Goal: Task Accomplishment & Management: Use online tool/utility

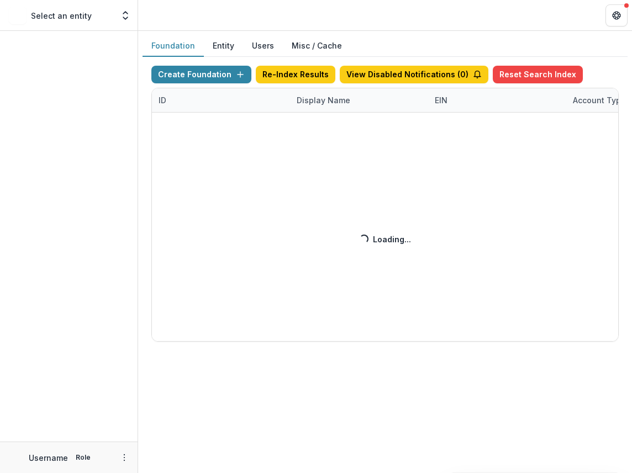
click at [333, 100] on div "Create Foundation Re-Index Results View Disabled Notifications ( 0 ) Reset Sear…" at bounding box center [384, 204] width 467 height 276
click at [333, 100] on div "Create Foundation Re-Index Results View Disabled Notifications ( 1 ) Reset Sear…" at bounding box center [384, 204] width 467 height 276
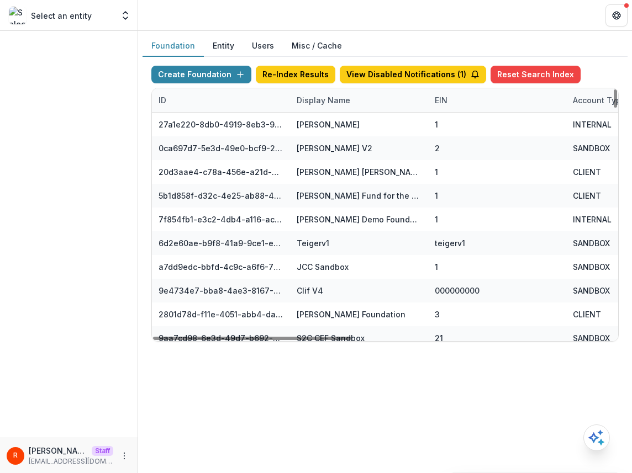
click at [322, 103] on div "Display Name" at bounding box center [323, 100] width 67 height 12
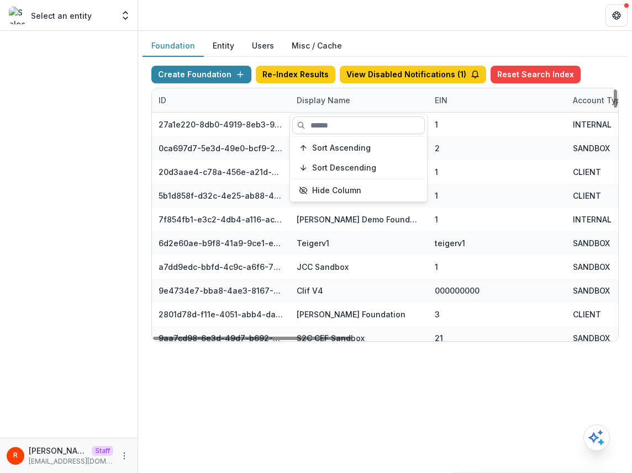
click at [322, 122] on input at bounding box center [358, 125] width 133 height 18
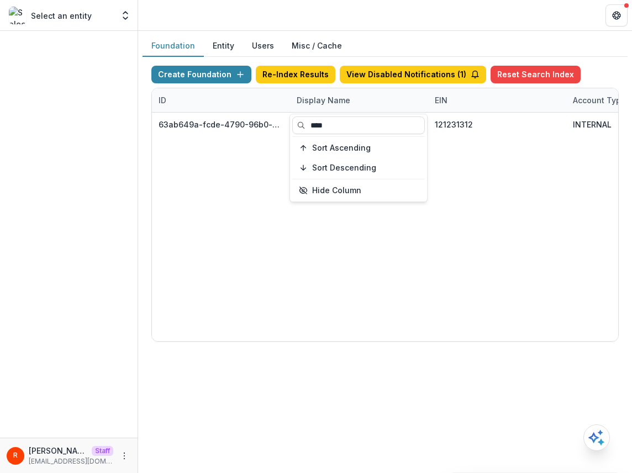
type input "****"
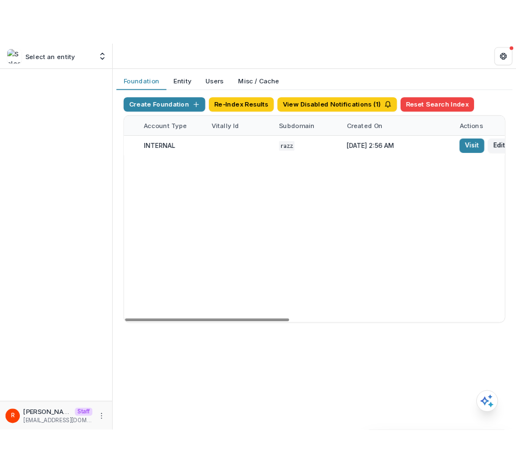
scroll to position [0, 611]
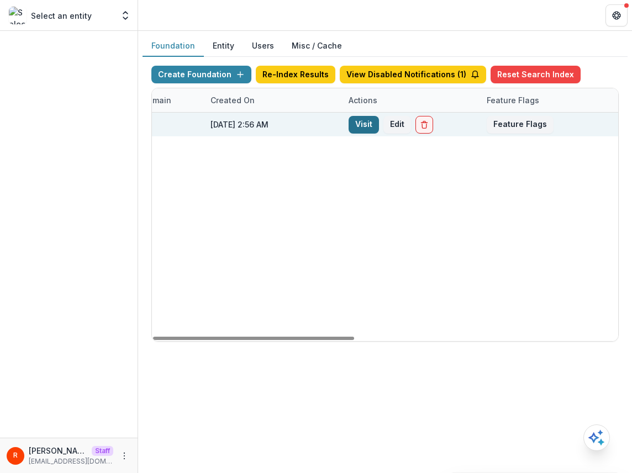
click at [365, 122] on link "Visit" at bounding box center [363, 125] width 30 height 18
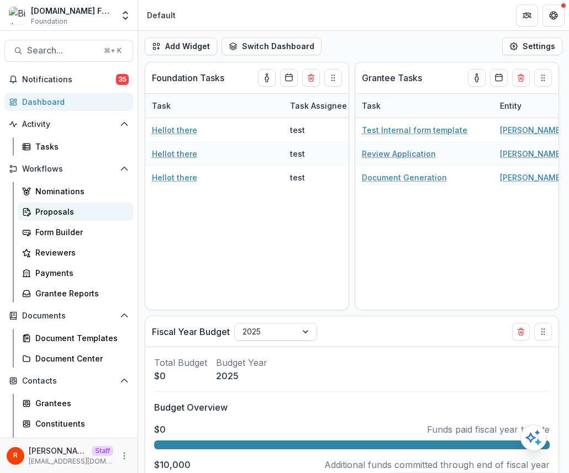
click at [59, 206] on div "Proposals" at bounding box center [79, 212] width 89 height 12
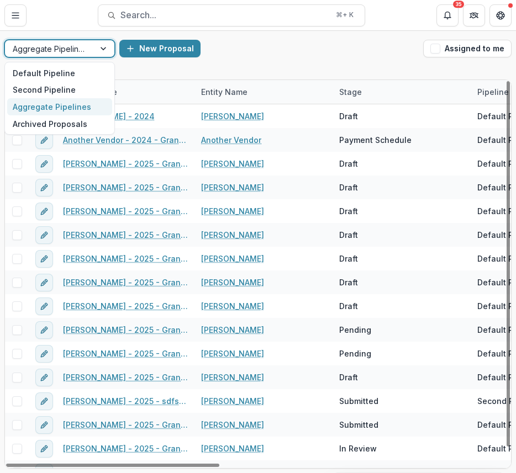
click at [39, 49] on div at bounding box center [50, 49] width 74 height 14
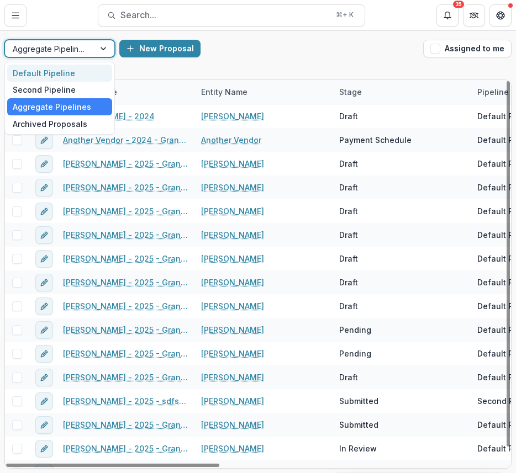
click at [46, 77] on div "Default Pipeline" at bounding box center [59, 73] width 105 height 17
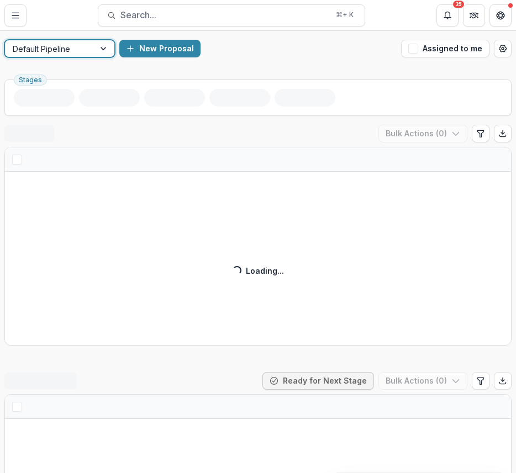
click at [289, 52] on div "New Proposal" at bounding box center [257, 49] width 277 height 18
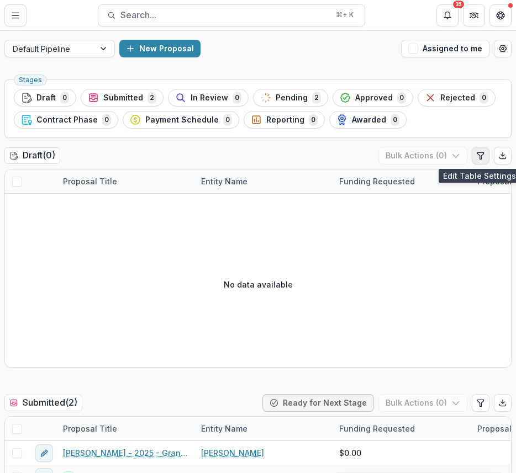
click at [421, 157] on button "Edit table settings" at bounding box center [480, 156] width 18 height 18
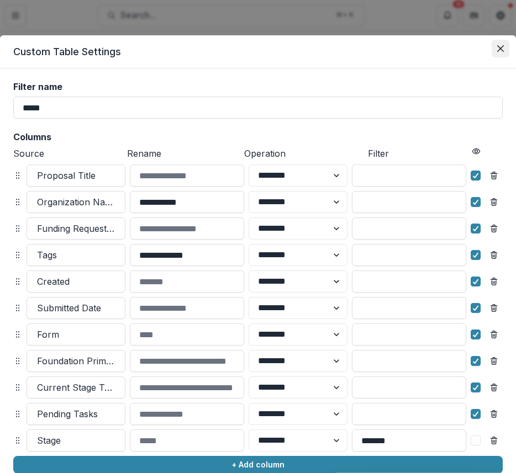
click at [421, 43] on button "Close" at bounding box center [500, 49] width 18 height 18
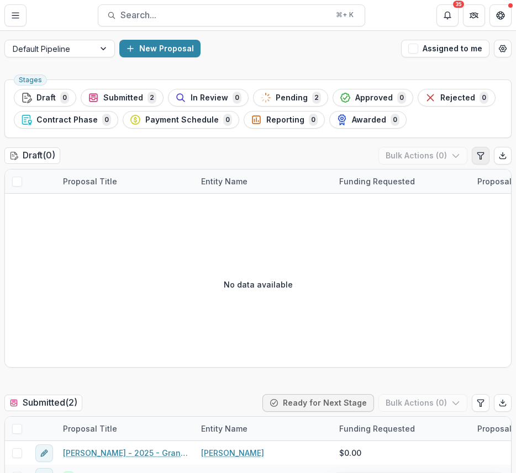
click at [421, 158] on icon "Edit table settings" at bounding box center [480, 155] width 9 height 9
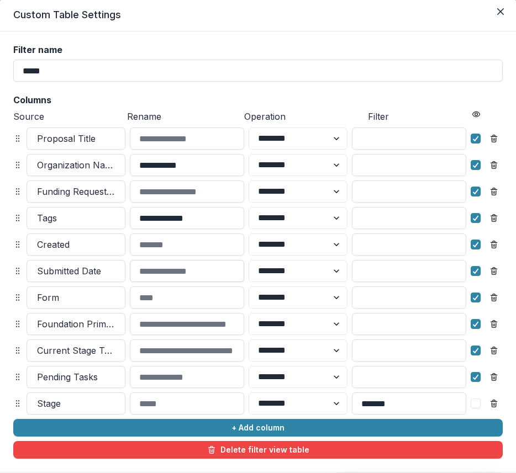
scroll to position [22, 0]
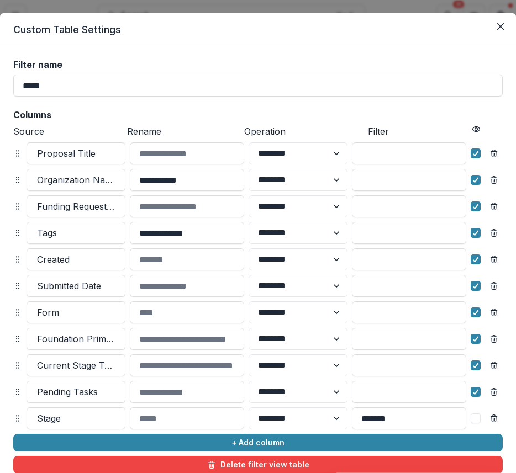
click at [174, 103] on div "**********" at bounding box center [257, 267] width 489 height 414
click at [83, 229] on div at bounding box center [76, 232] width 78 height 15
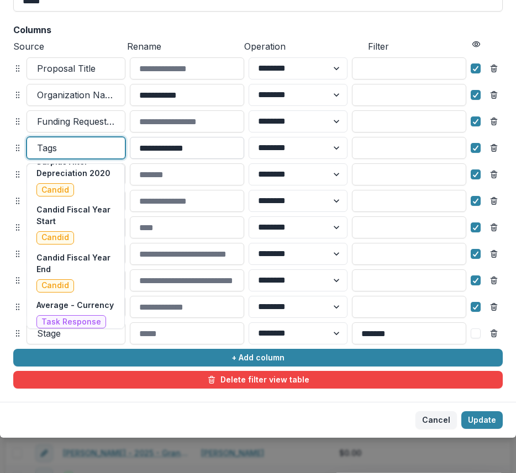
scroll to position [0, 0]
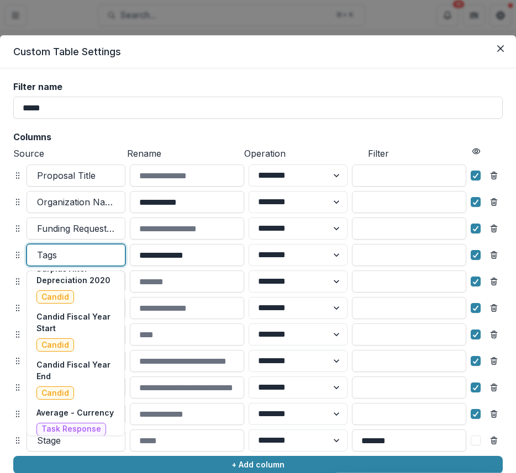
click at [229, 134] on h2 "Columns" at bounding box center [257, 137] width 489 height 10
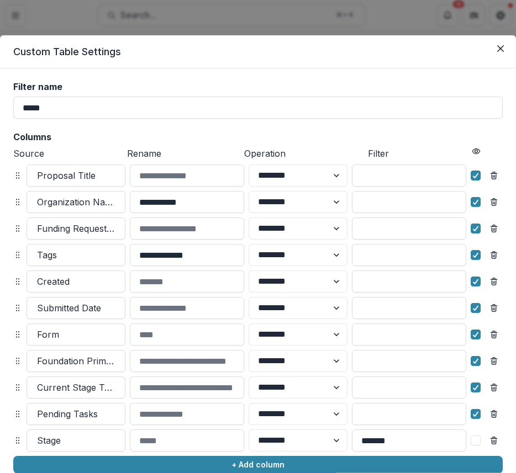
click at [229, 134] on h2 "Columns" at bounding box center [257, 137] width 489 height 10
click at [75, 254] on div at bounding box center [76, 254] width 78 height 15
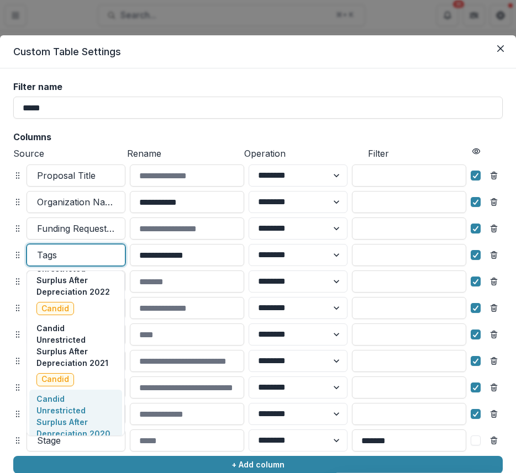
scroll to position [4402, 0]
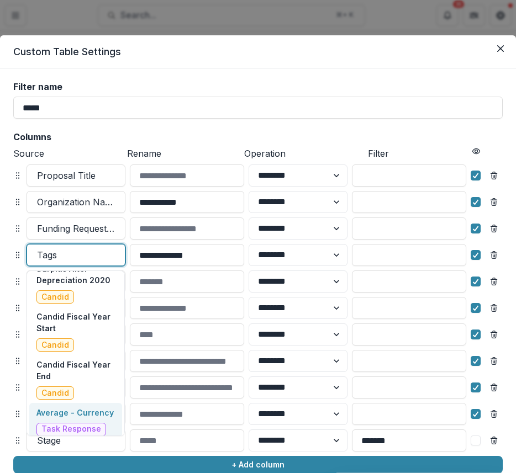
click at [420, 89] on label "Filter name" at bounding box center [254, 87] width 483 height 10
click at [420, 97] on input "*****" at bounding box center [257, 108] width 489 height 22
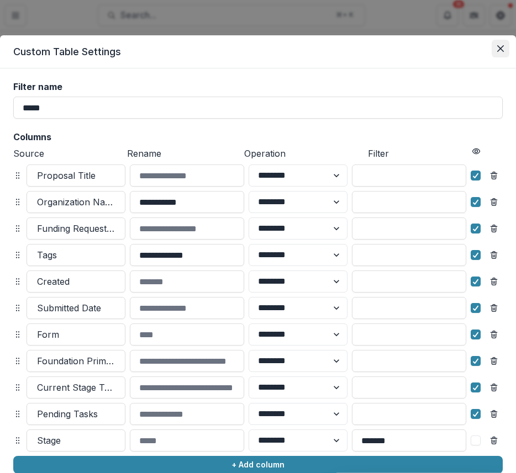
click at [421, 47] on icon "Close" at bounding box center [500, 48] width 7 height 7
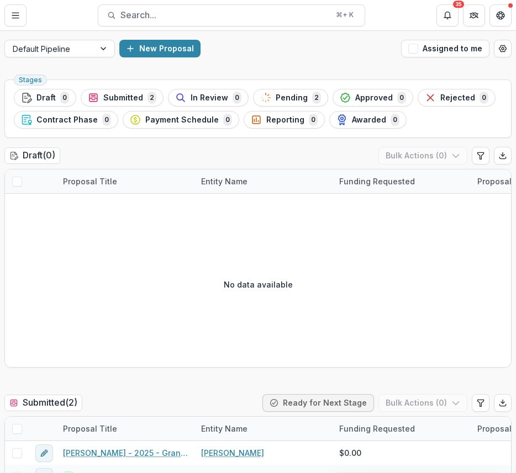
click at [347, 149] on div "Draft ( 0 ) Bulk Actions ( 0 )" at bounding box center [257, 158] width 507 height 22
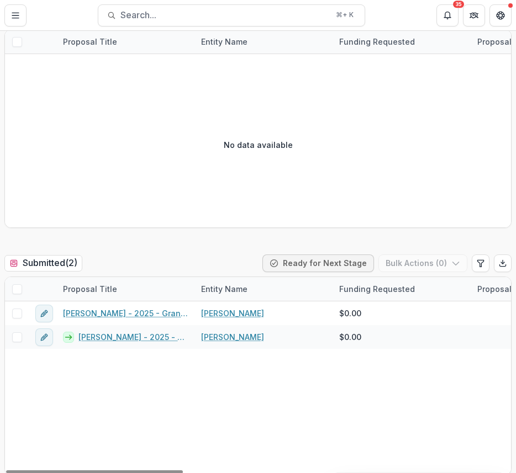
scroll to position [0, 0]
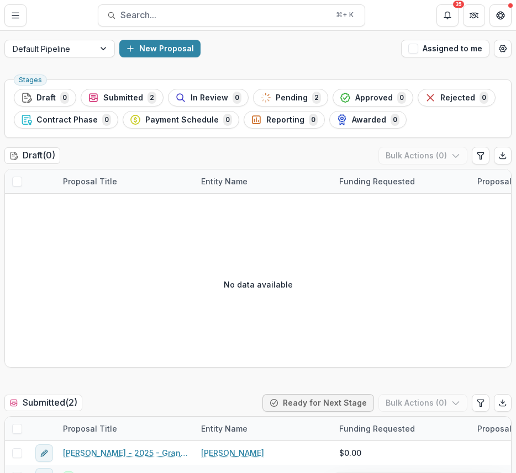
click at [347, 149] on div "Draft ( 0 ) Bulk Actions ( 0 )" at bounding box center [257, 158] width 507 height 22
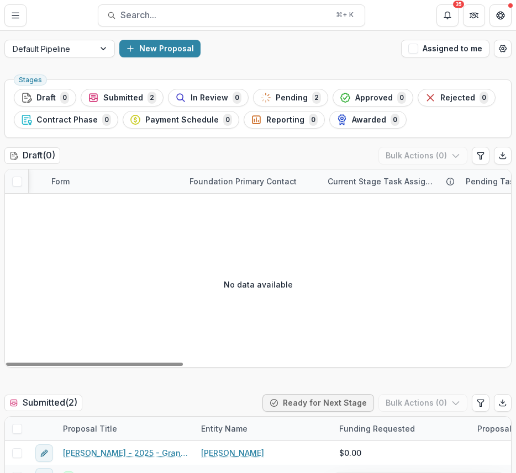
scroll to position [0, 929]
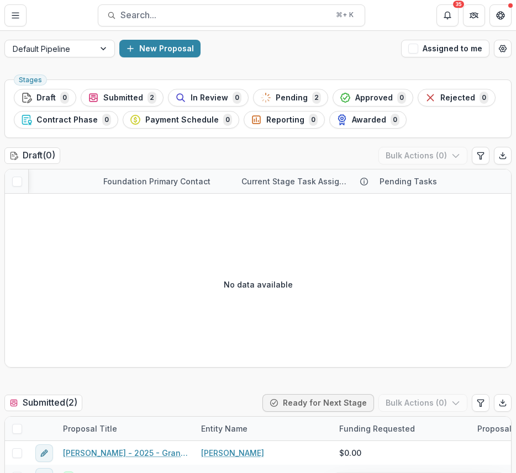
click at [364, 52] on div "New Proposal" at bounding box center [257, 49] width 277 height 18
